Goal: Information Seeking & Learning: Learn about a topic

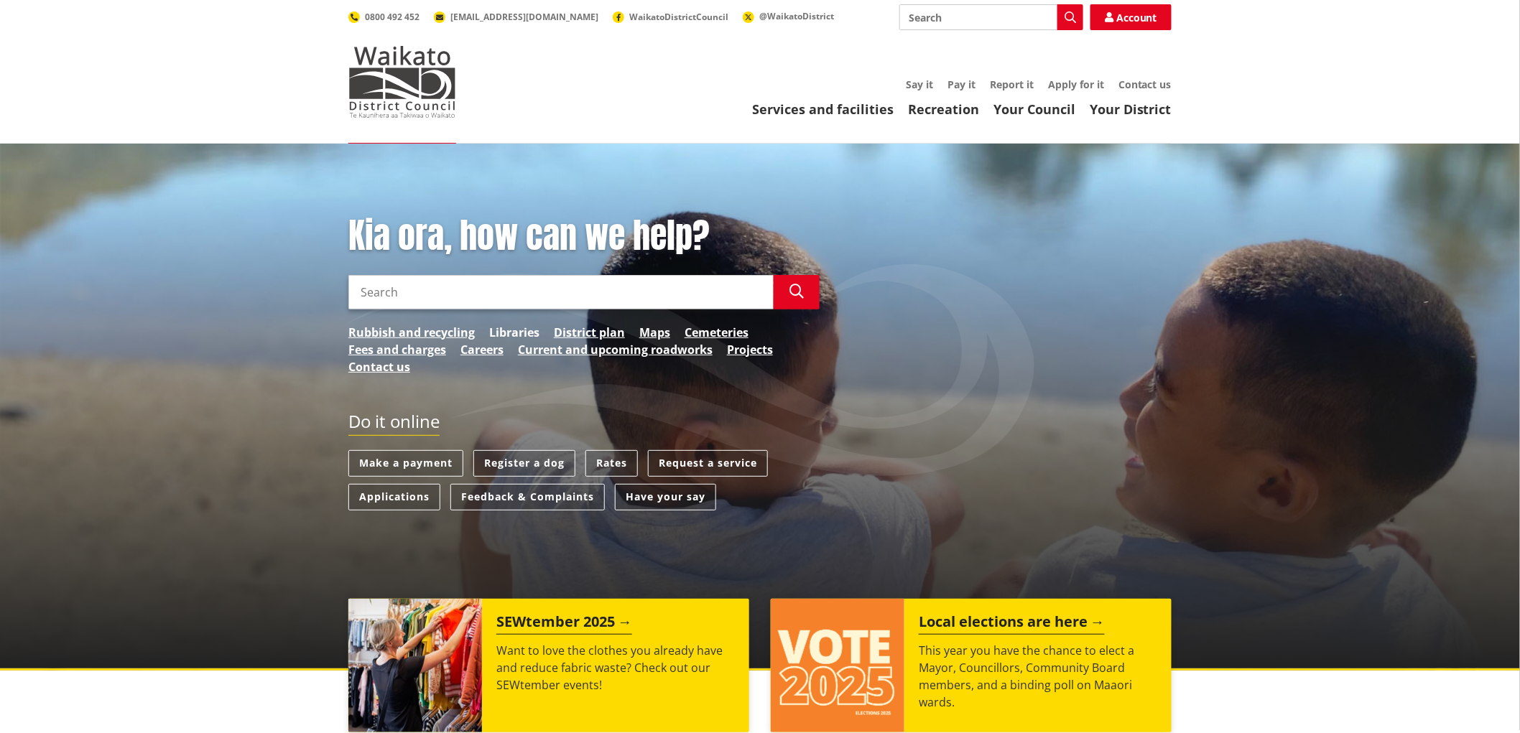
click at [512, 328] on link "Libraries" at bounding box center [514, 332] width 50 height 17
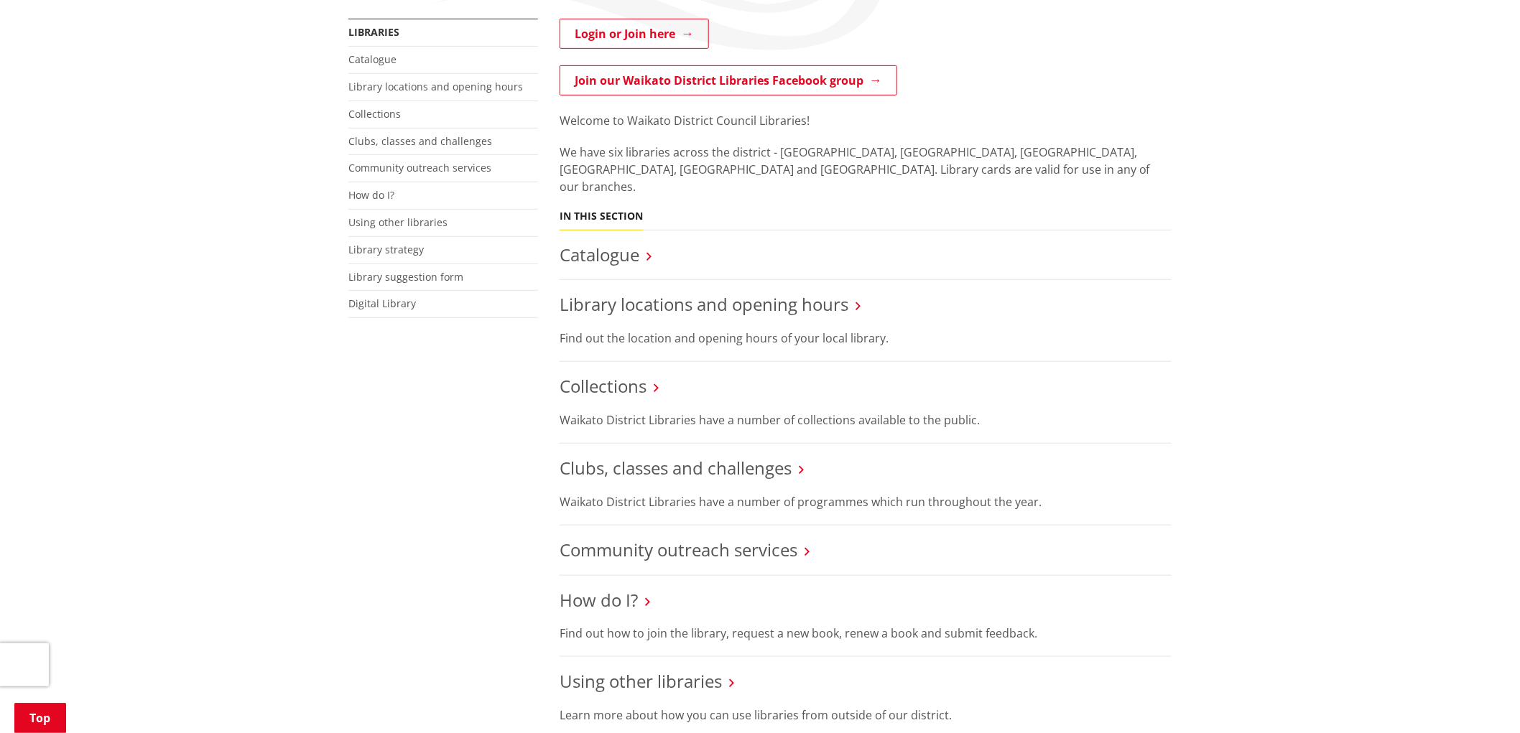
scroll to position [319, 0]
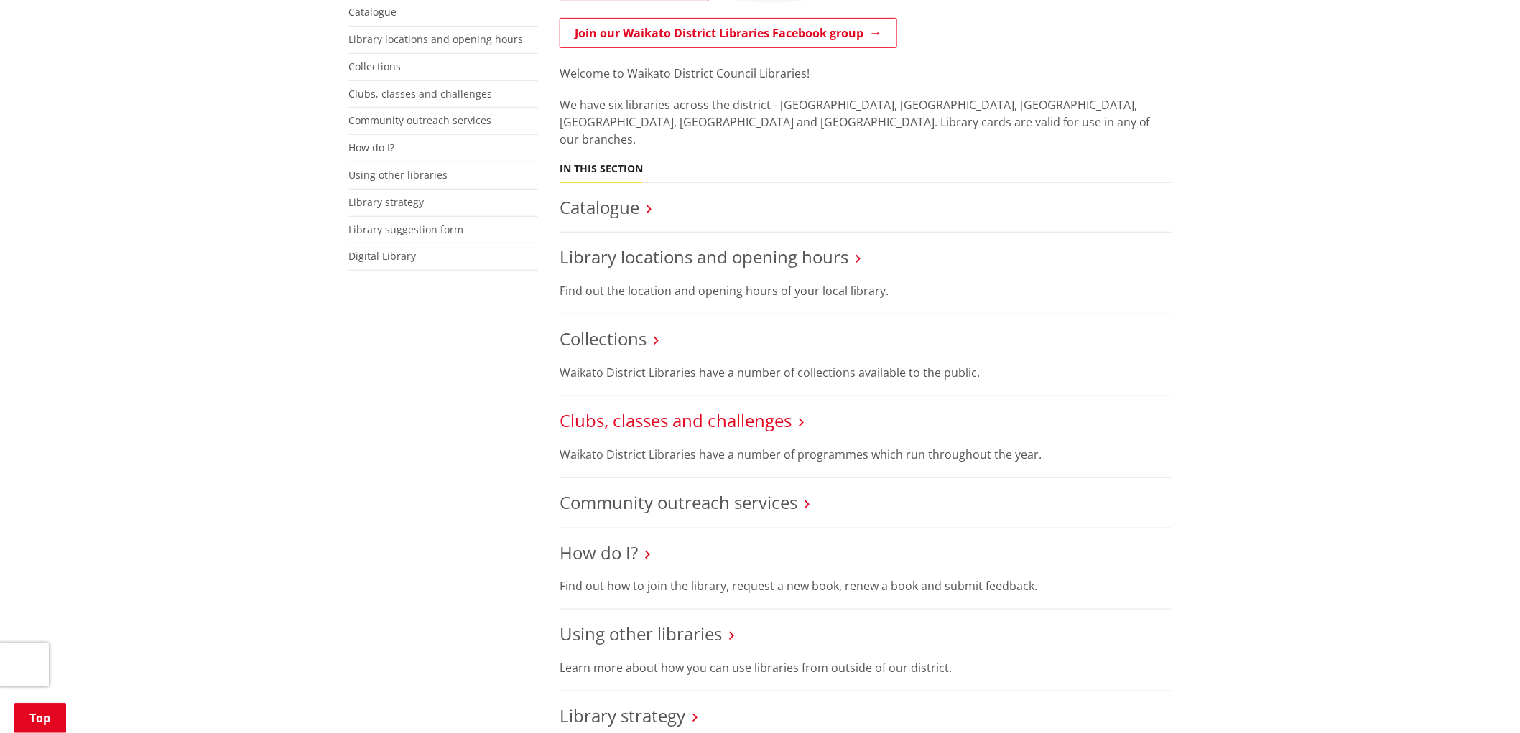
click at [769, 410] on link "Clubs, classes and challenges" at bounding box center [676, 421] width 232 height 24
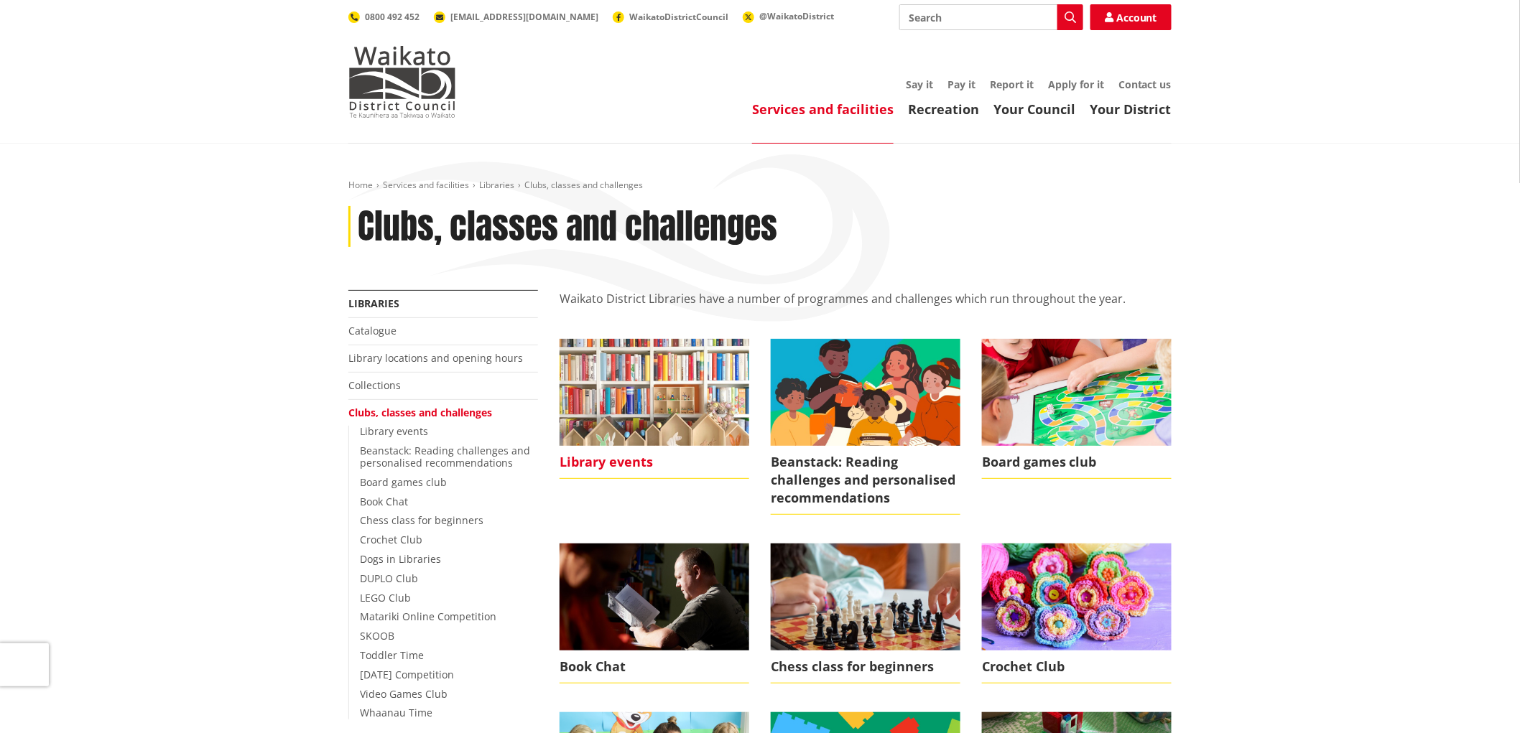
click at [615, 412] on img at bounding box center [655, 392] width 190 height 106
click at [673, 390] on img at bounding box center [655, 392] width 190 height 106
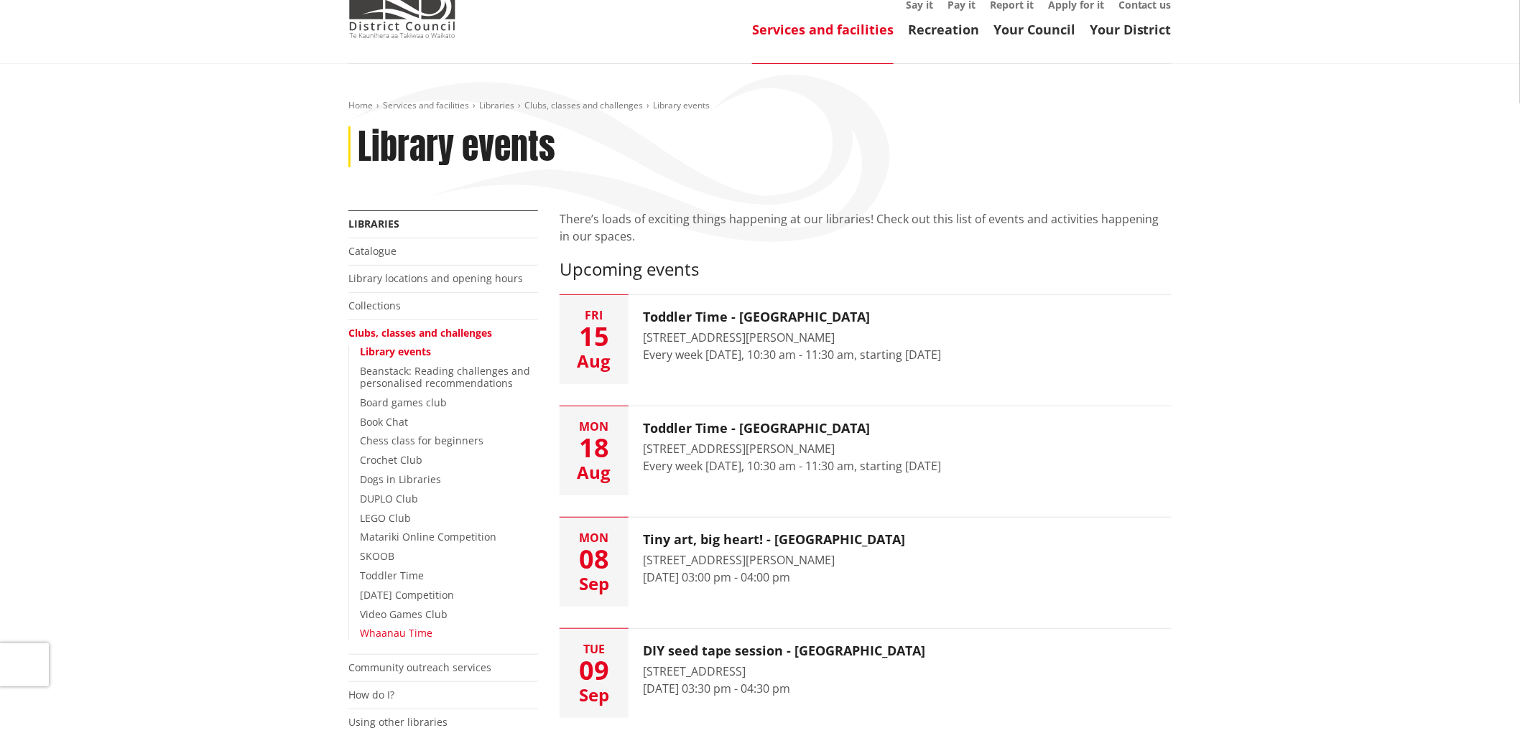
scroll to position [159, 0]
